Goal: Information Seeking & Learning: Check status

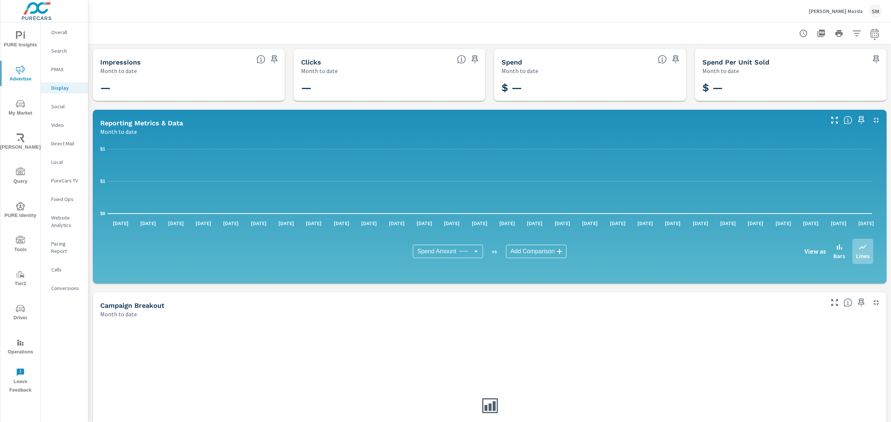
click at [24, 229] on div "PURE Insights Advertise My Market [PERSON_NAME] Query PURE Identity Tools Tier2…" at bounding box center [20, 210] width 40 height 376
click at [21, 238] on icon "nav menu" at bounding box center [20, 239] width 9 height 7
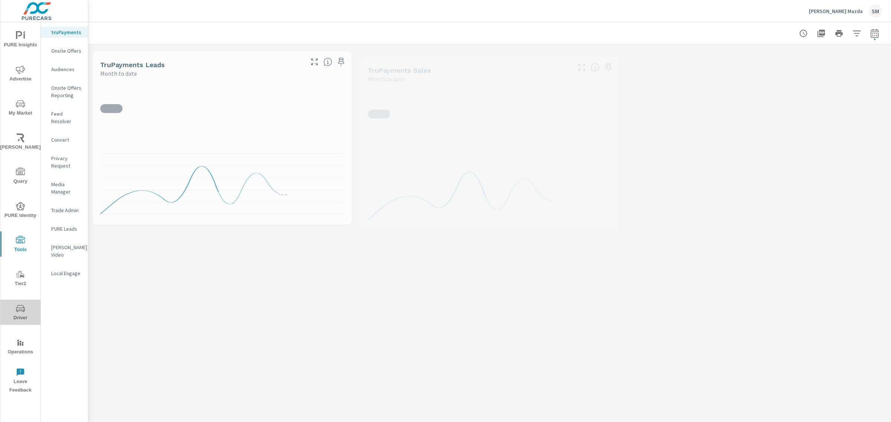
click at [19, 304] on icon "nav menu" at bounding box center [20, 308] width 9 height 9
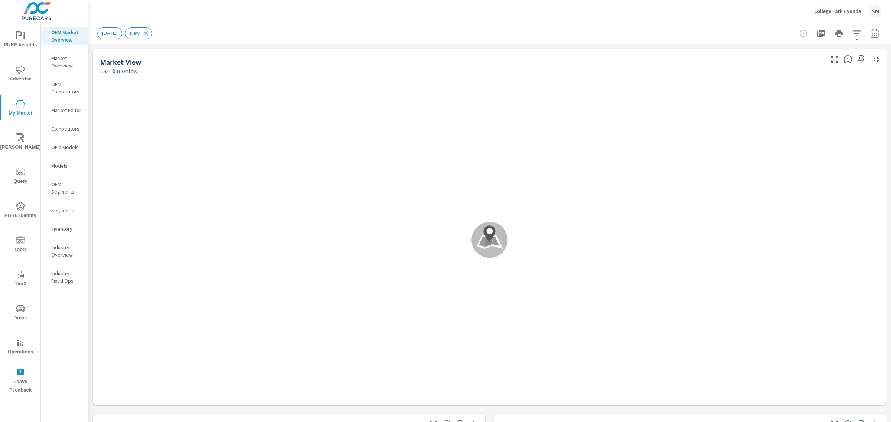
scroll to position [0, 0]
click at [14, 239] on span "Tools" at bounding box center [21, 245] width 36 height 18
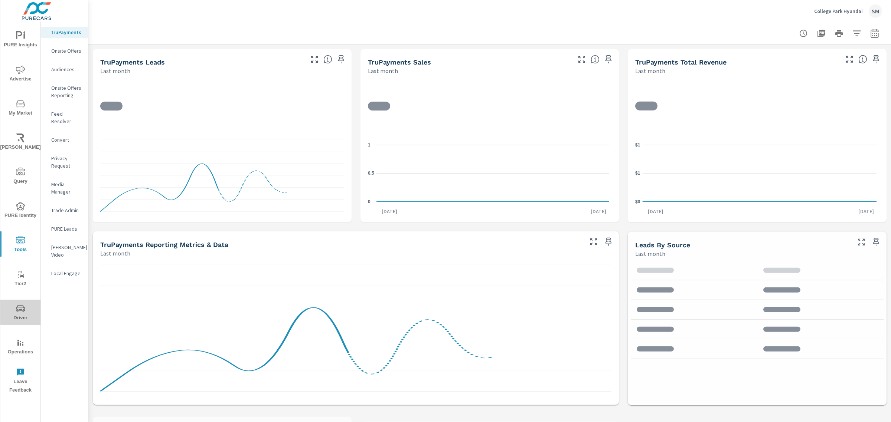
click at [19, 307] on icon "nav menu" at bounding box center [20, 308] width 9 height 9
